Goal: Browse casually

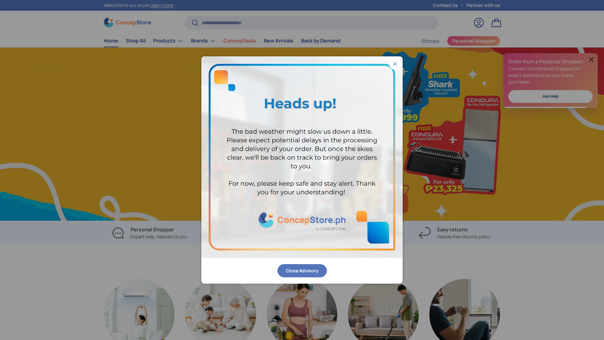
scroll to position [0, 604]
